Goal: Task Accomplishment & Management: Complete application form

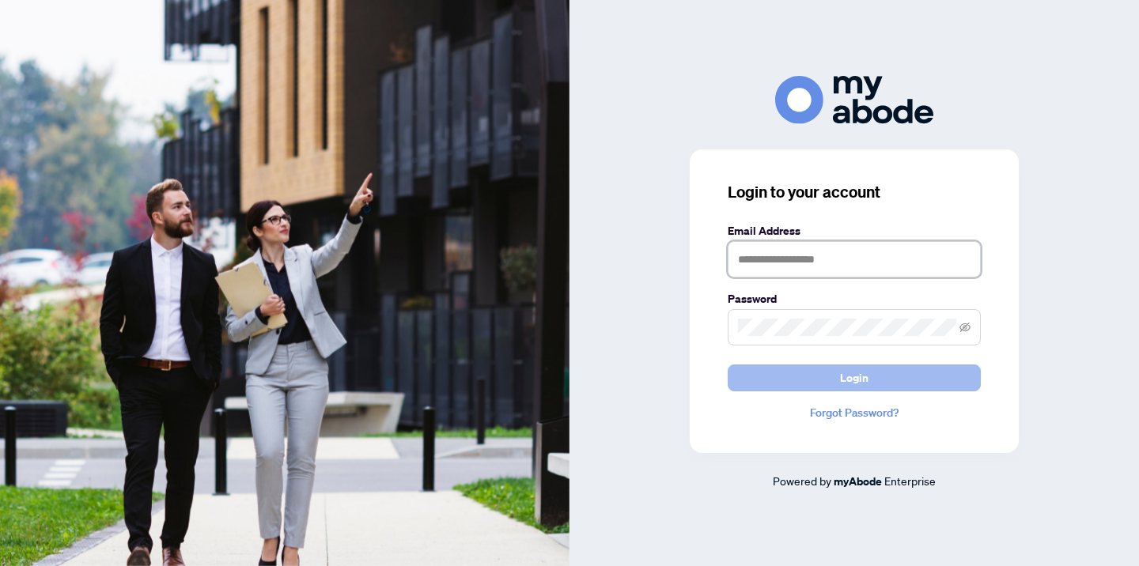
type input "**********"
click at [854, 384] on span "Login" at bounding box center [854, 377] width 28 height 25
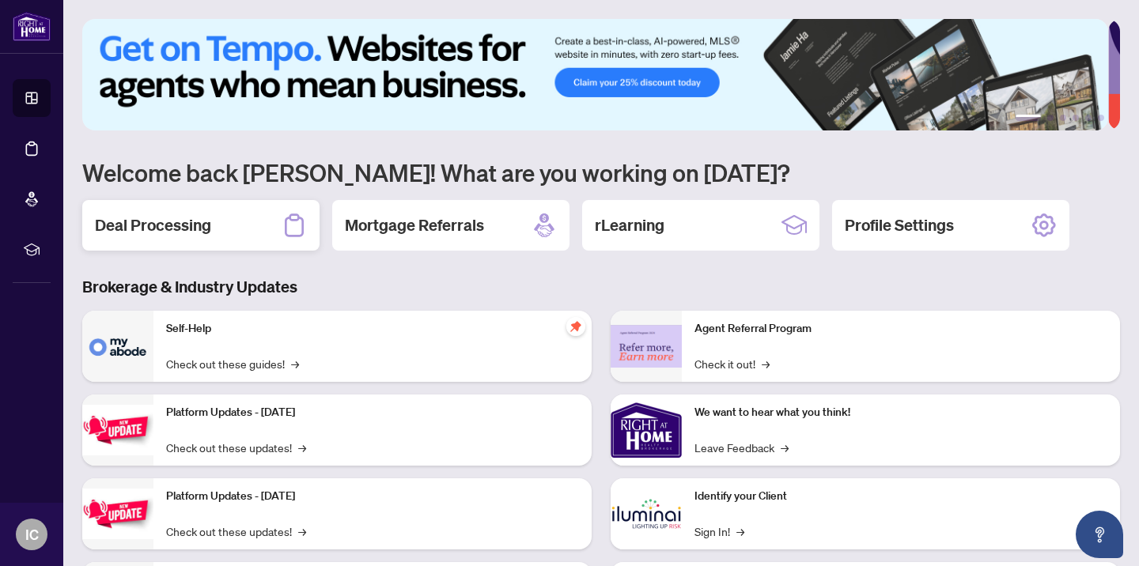
click at [157, 227] on h2 "Deal Processing" at bounding box center [153, 225] width 116 height 22
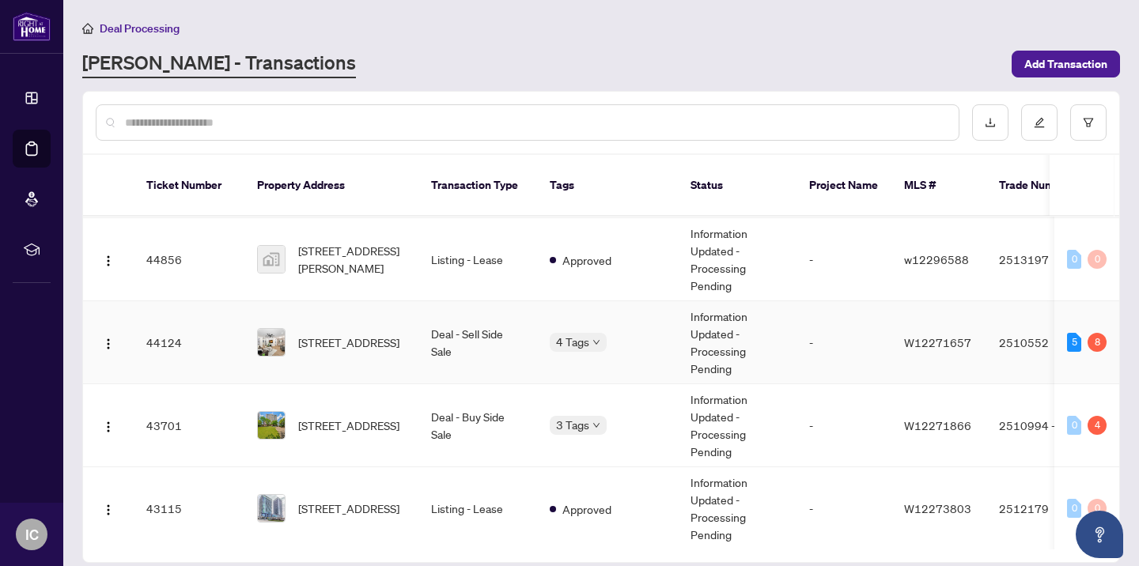
scroll to position [513, 0]
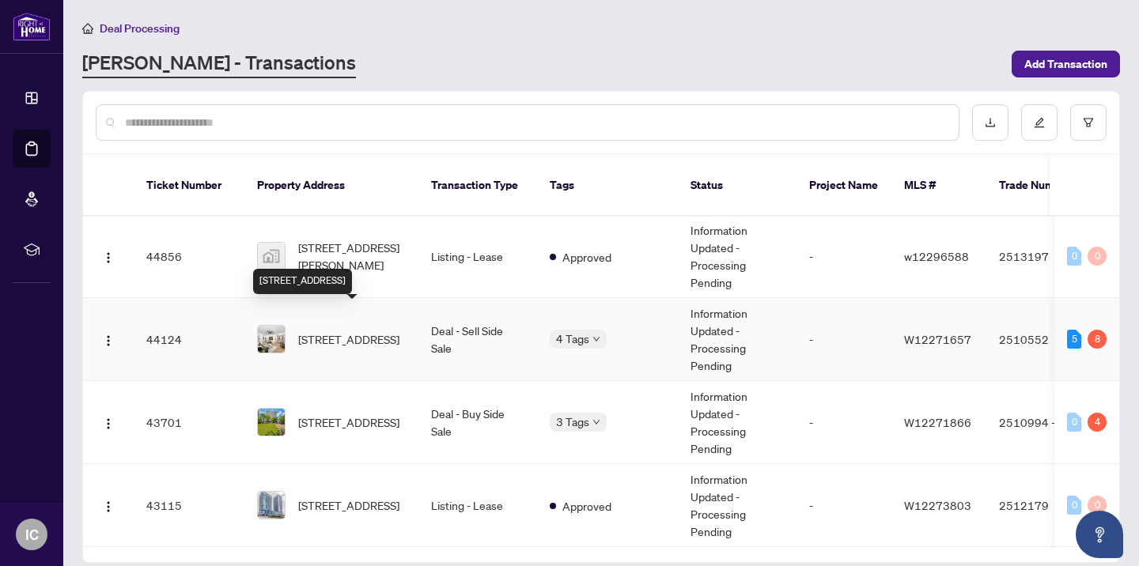
click at [360, 331] on span "[STREET_ADDRESS]" at bounding box center [348, 339] width 101 height 17
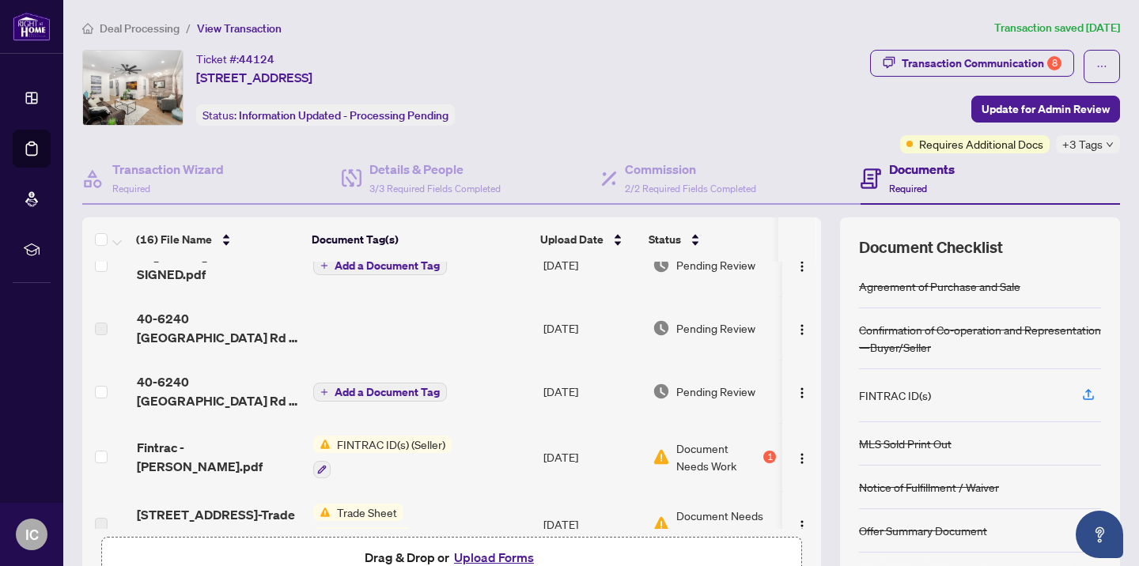
scroll to position [145, 0]
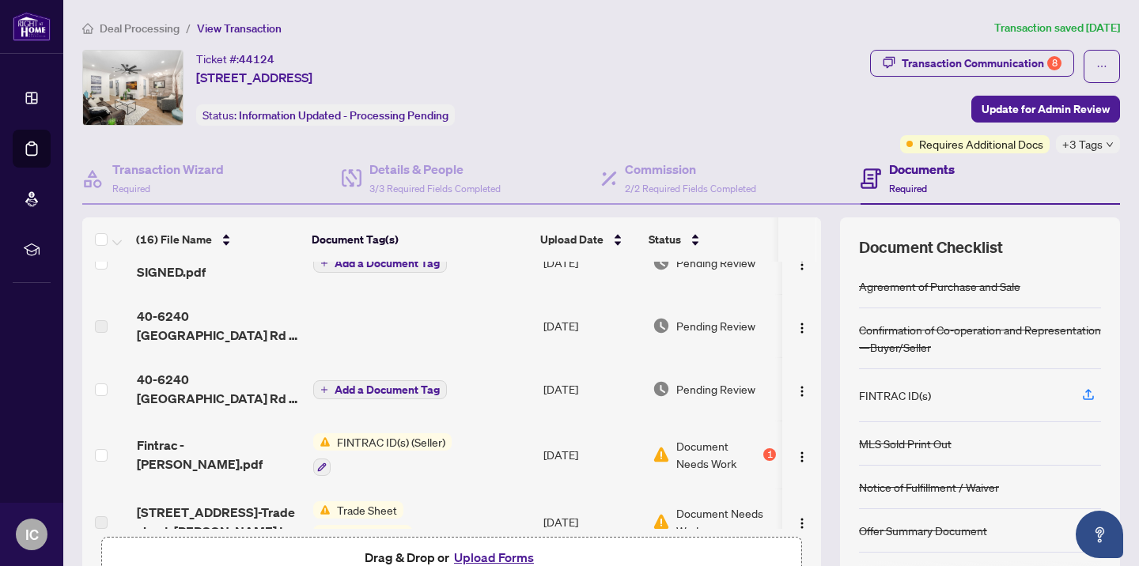
click at [358, 445] on span "FINTRAC ID(s) (Seller)" at bounding box center [391, 442] width 121 height 17
click at [365, 521] on span "FINTRAC ID(s) (Seller)" at bounding box center [369, 518] width 121 height 17
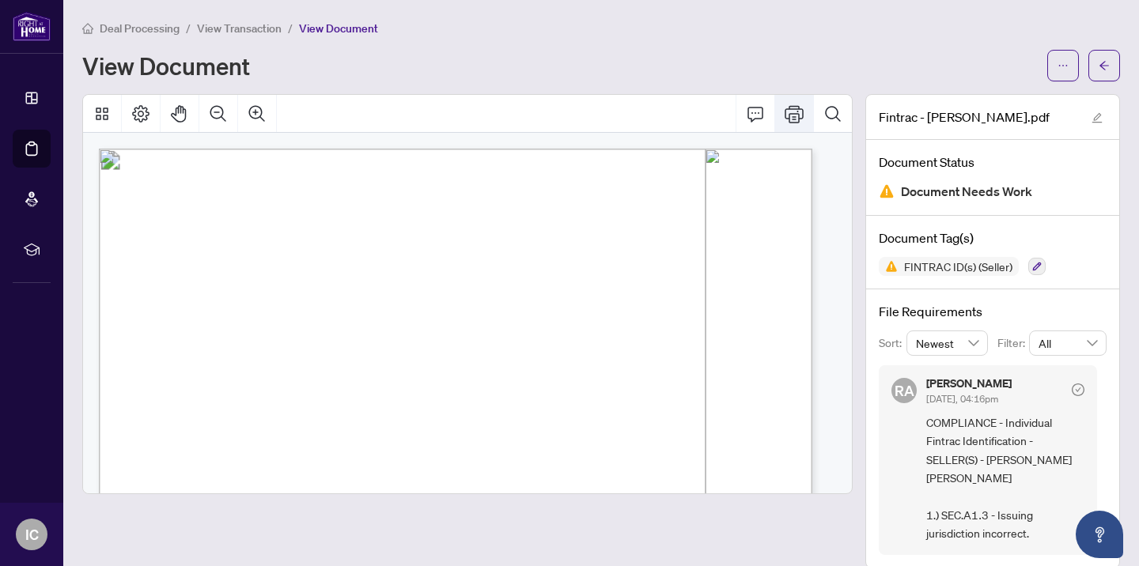
click at [785, 114] on icon "Print" at bounding box center [794, 113] width 19 height 19
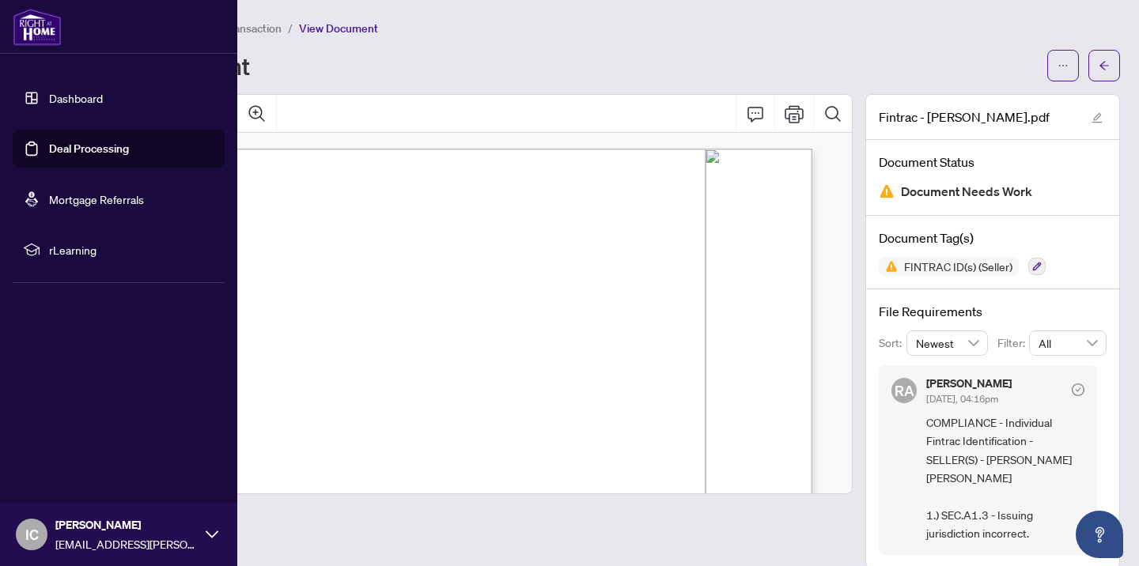
click at [49, 151] on link "Deal Processing" at bounding box center [89, 149] width 80 height 14
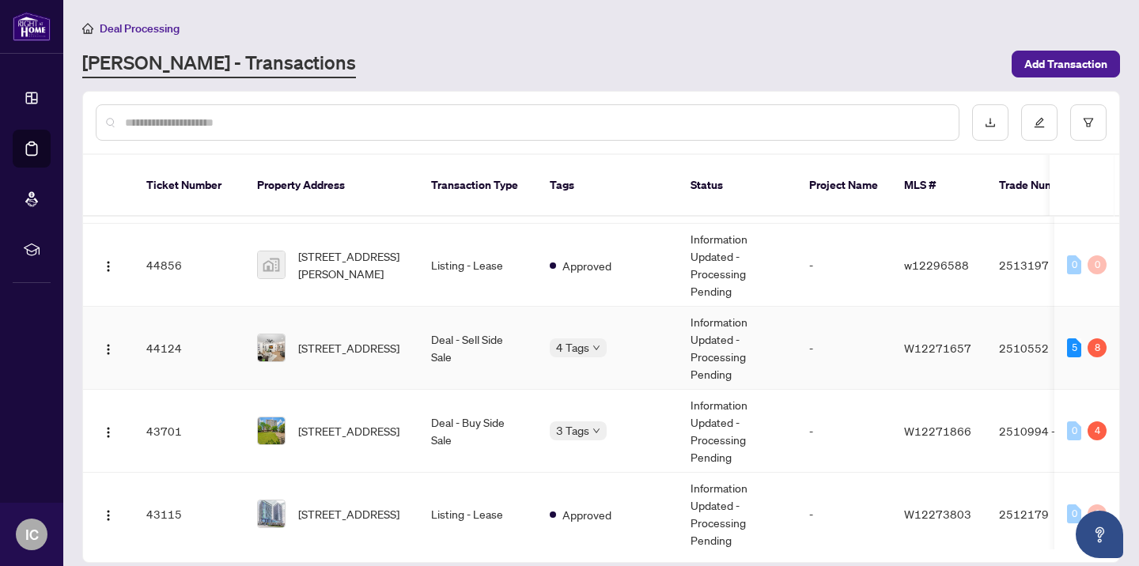
scroll to position [511, 0]
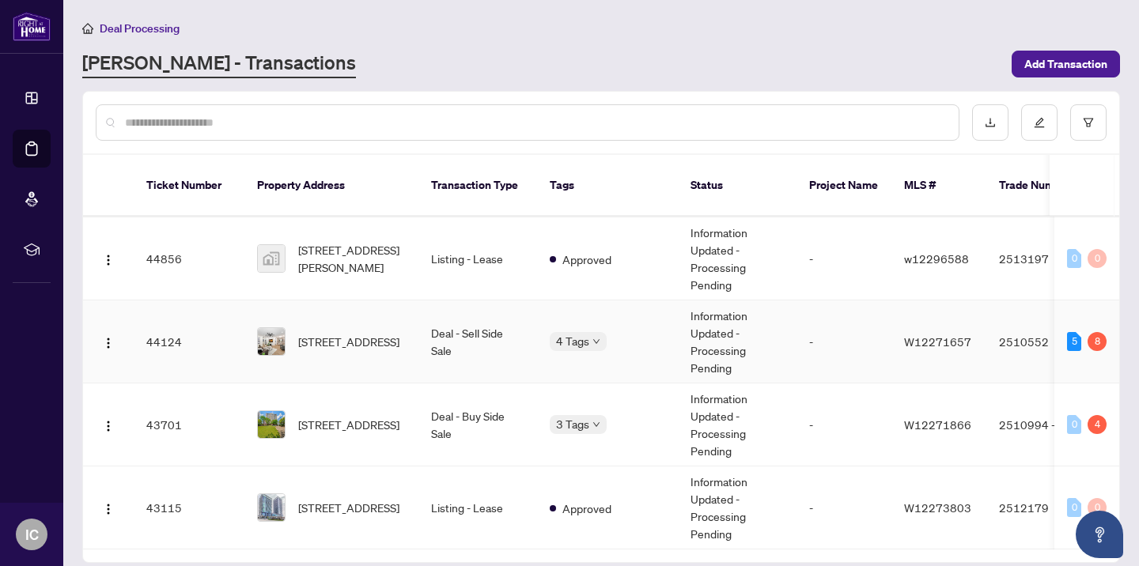
click at [308, 333] on span "[STREET_ADDRESS]" at bounding box center [348, 341] width 101 height 17
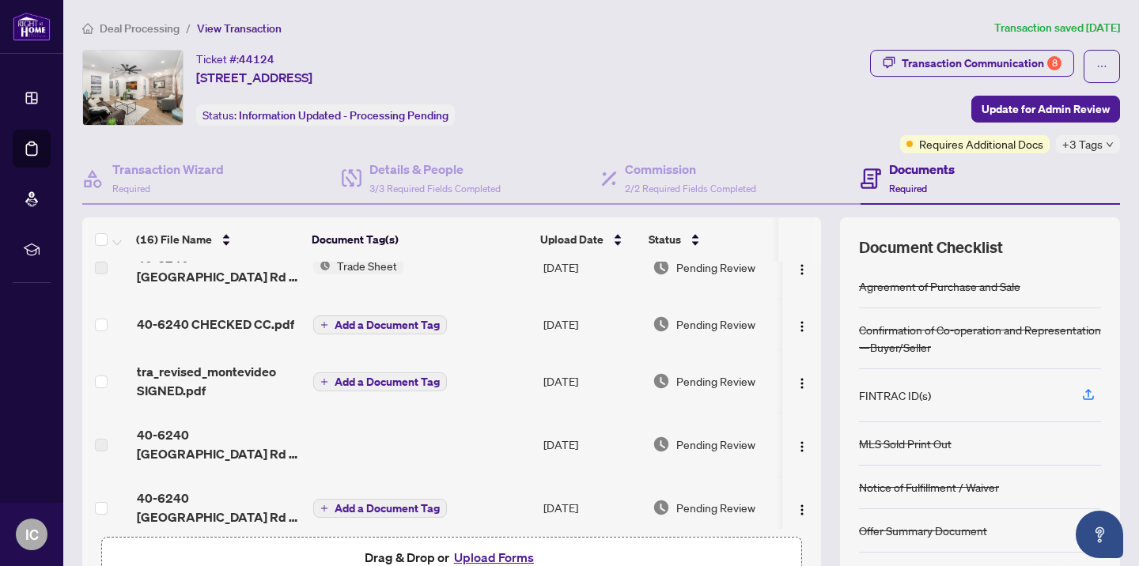
scroll to position [36, 0]
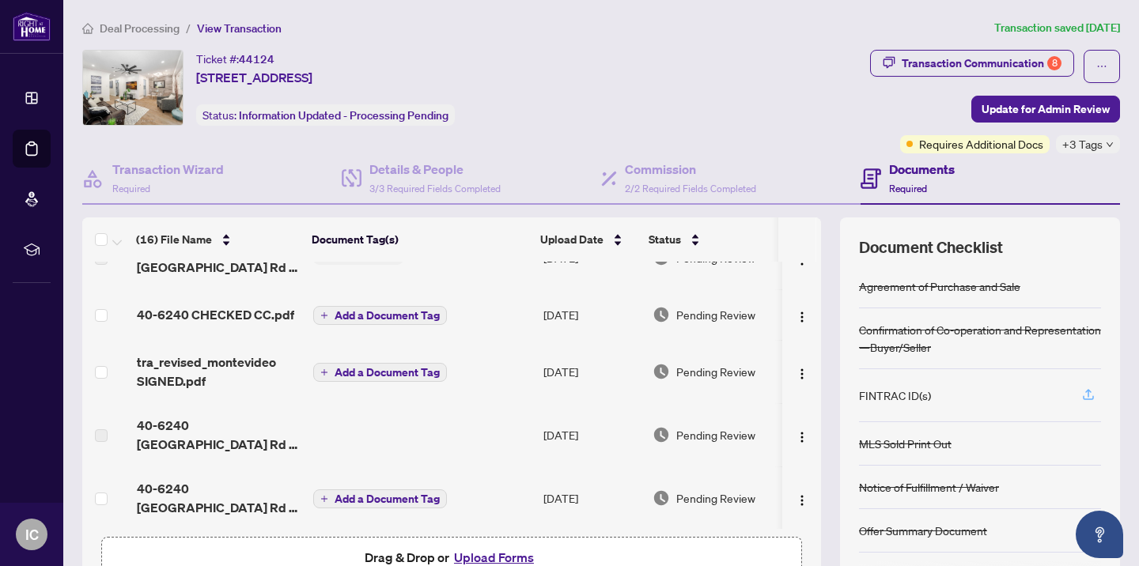
click at [1085, 392] on icon "button" at bounding box center [1088, 393] width 6 height 8
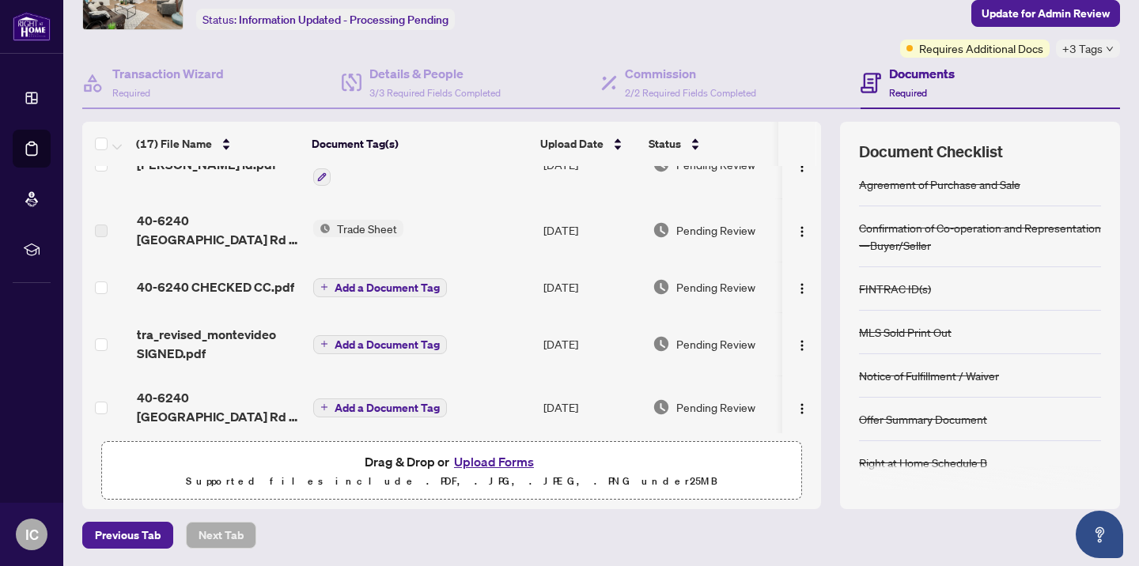
scroll to position [0, 0]
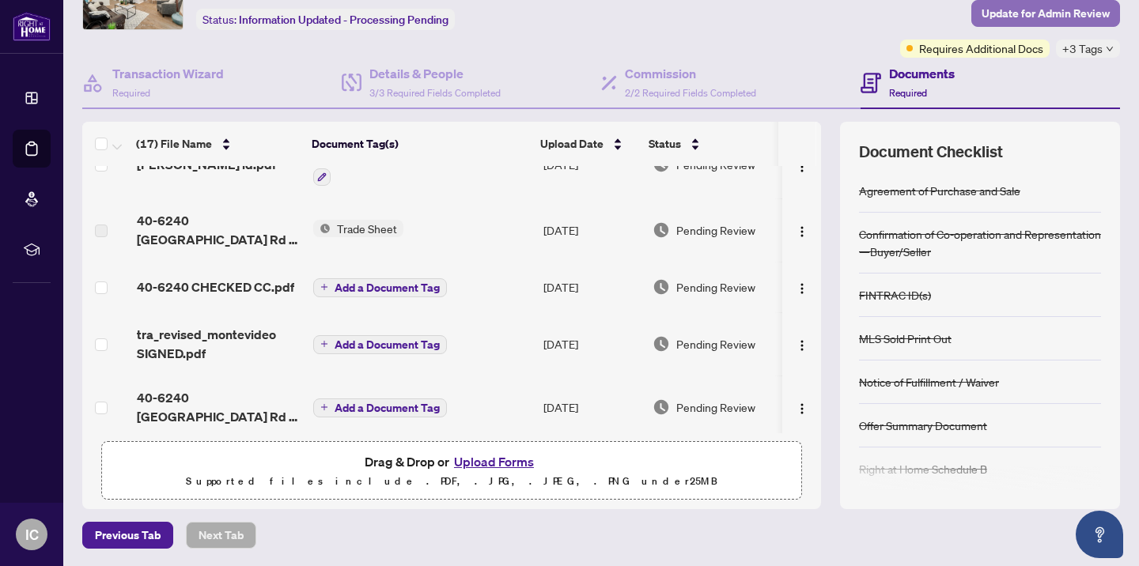
click at [1028, 9] on span "Update for Admin Review" at bounding box center [1046, 13] width 128 height 25
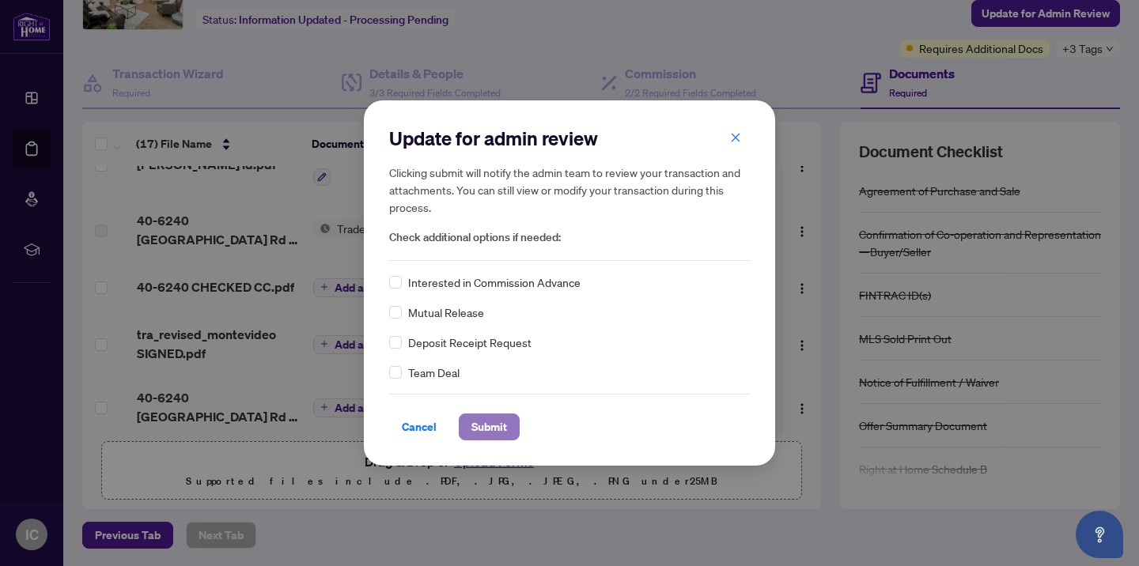
click at [485, 426] on span "Submit" at bounding box center [490, 427] width 36 height 25
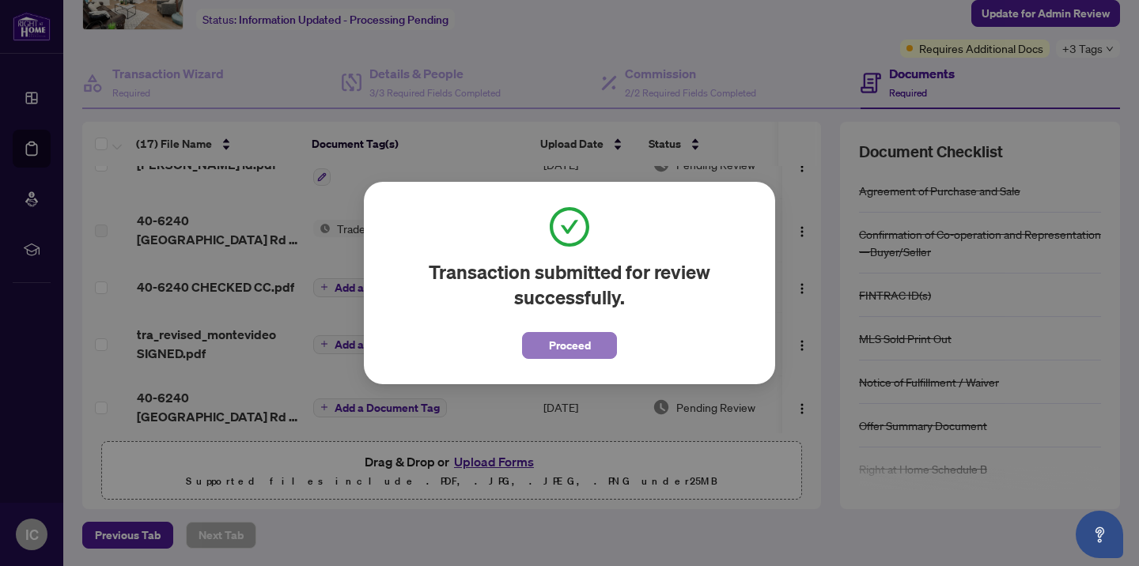
click at [562, 353] on span "Proceed" at bounding box center [570, 345] width 42 height 25
